Goal: Task Accomplishment & Management: Manage account settings

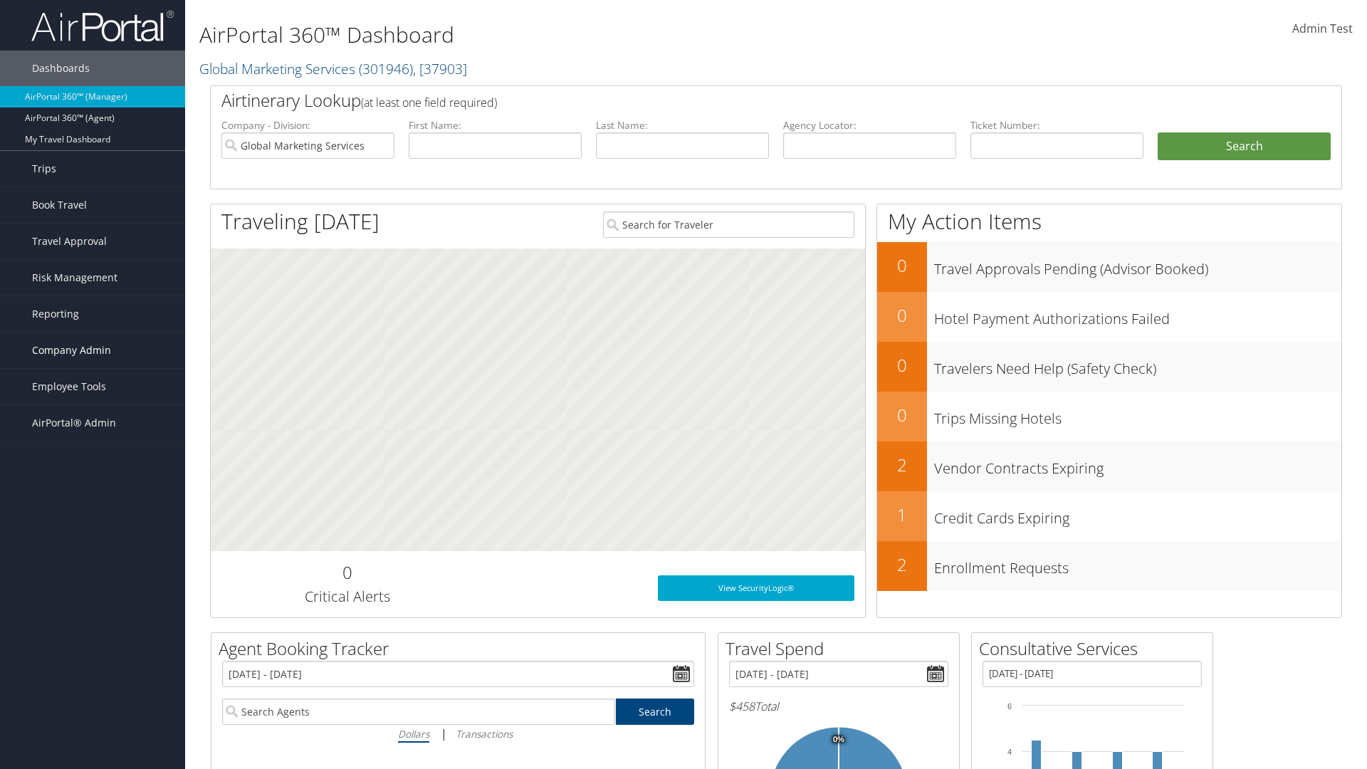
click at [93, 350] on span "Company Admin" at bounding box center [71, 350] width 79 height 36
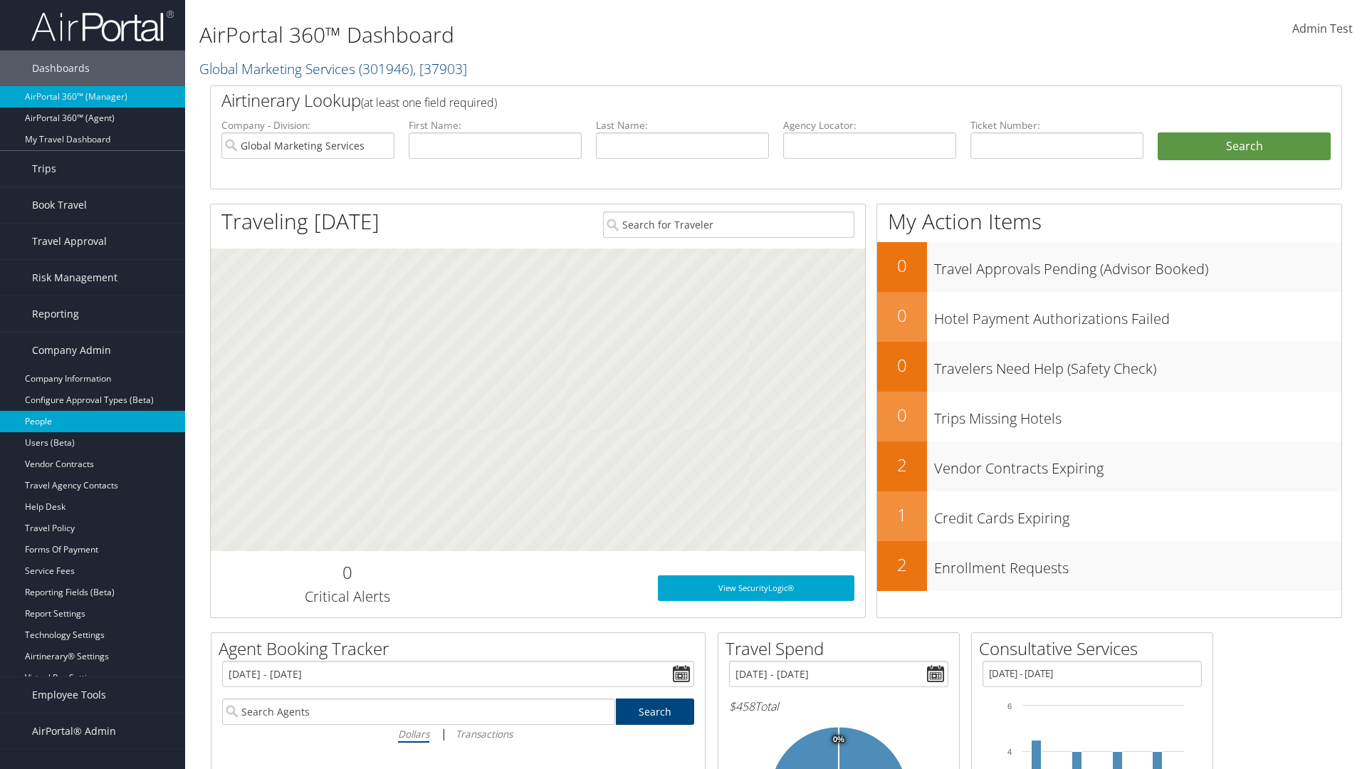
click at [93, 421] on link "People" at bounding box center [92, 421] width 185 height 21
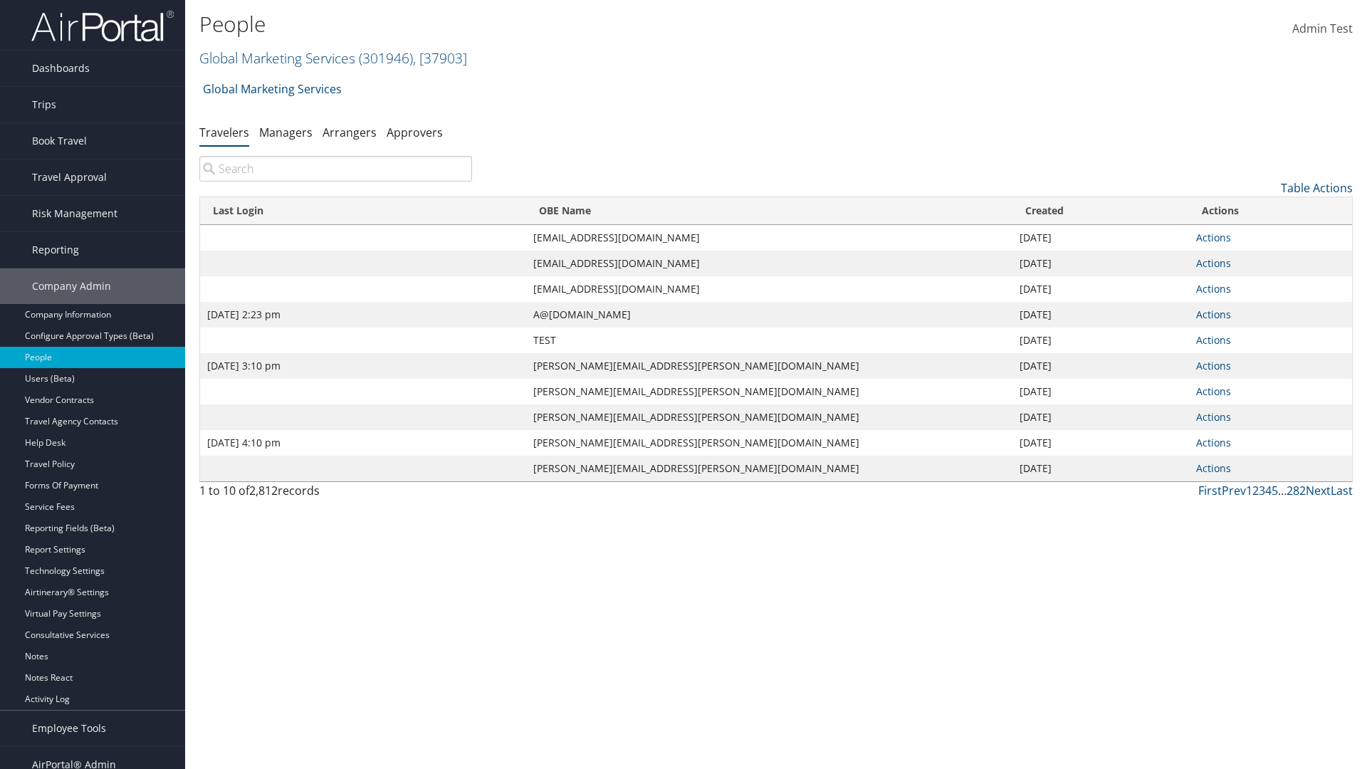
click at [335, 169] on input "search" at bounding box center [335, 169] width 273 height 26
type input "Sep 17, 2020 2:23 pm"
